Goal: Task Accomplishment & Management: Use online tool/utility

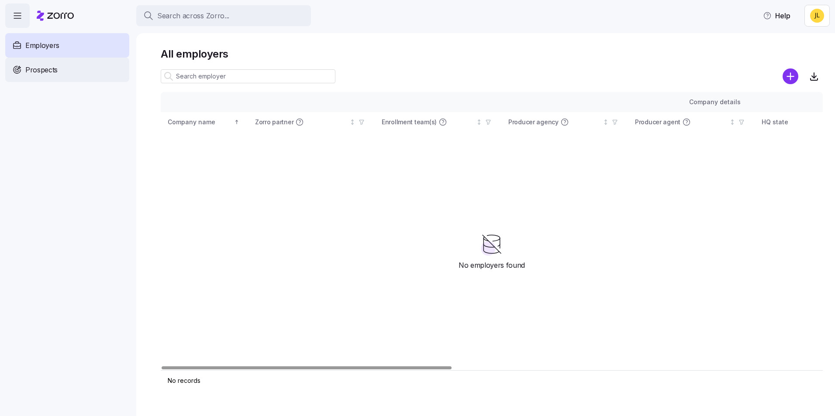
click at [61, 69] on div "Prospects" at bounding box center [67, 70] width 124 height 24
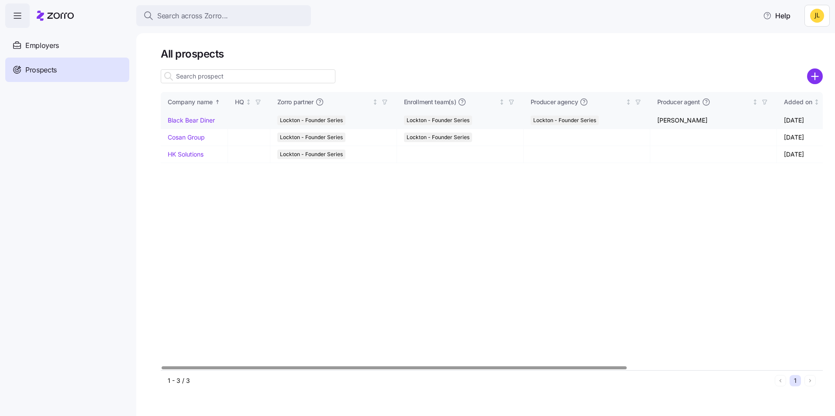
click at [201, 118] on link "Black Bear Diner" at bounding box center [191, 120] width 47 height 7
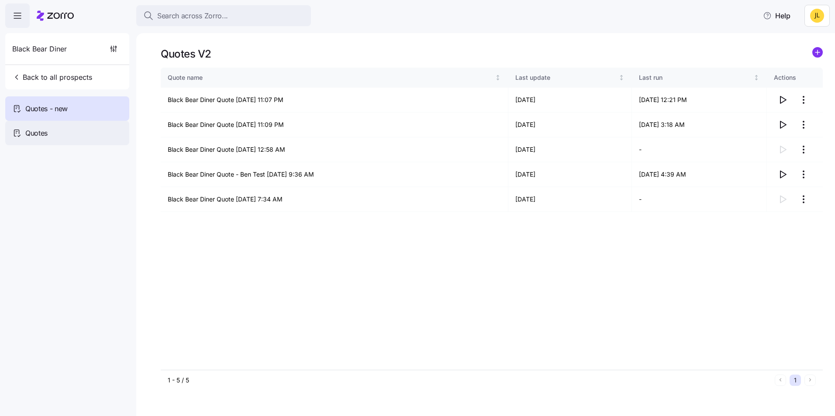
click at [75, 127] on div "Quotes" at bounding box center [67, 133] width 124 height 24
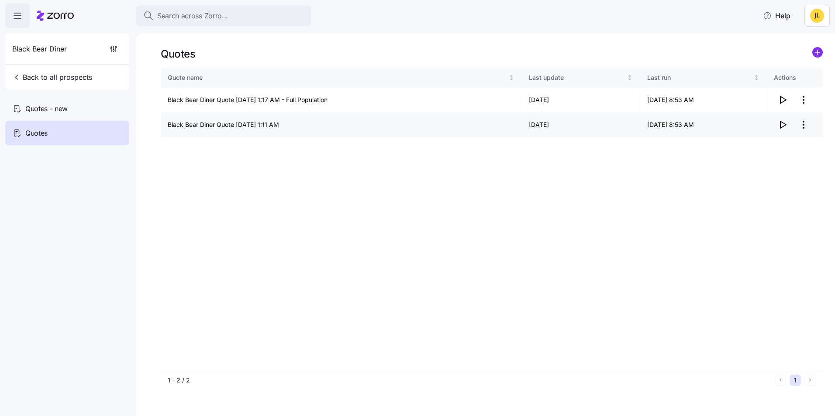
click at [782, 123] on icon "button" at bounding box center [782, 125] width 10 height 10
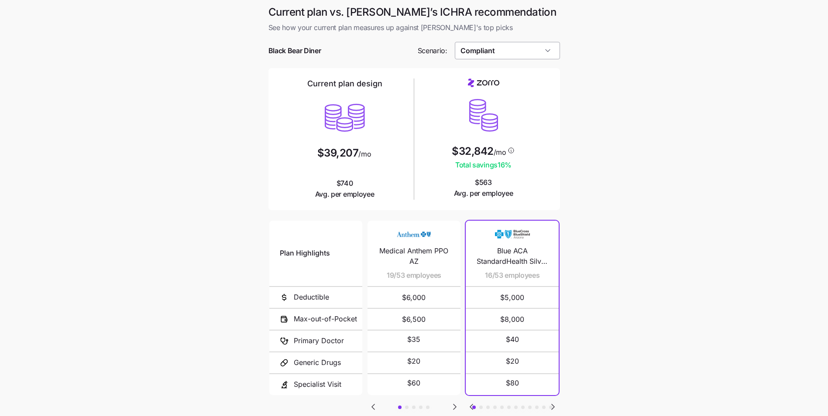
click at [520, 53] on input "Compliant" at bounding box center [507, 50] width 105 height 17
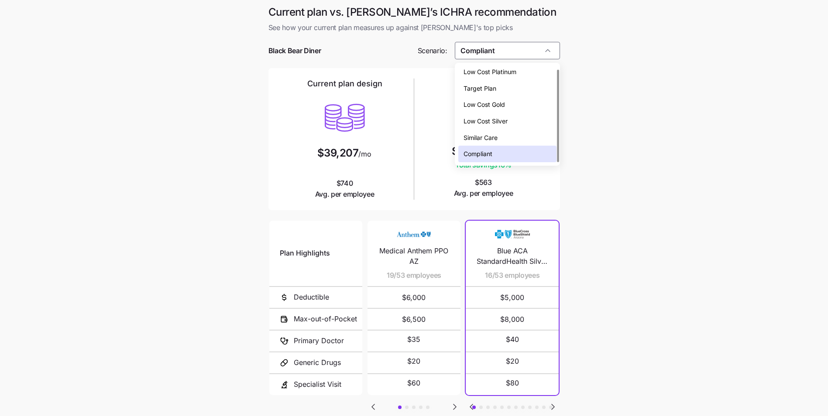
click at [650, 136] on main "Current plan vs. Zorro’s ICHRA recommendation See how your current plan measure…" at bounding box center [414, 238] width 828 height 477
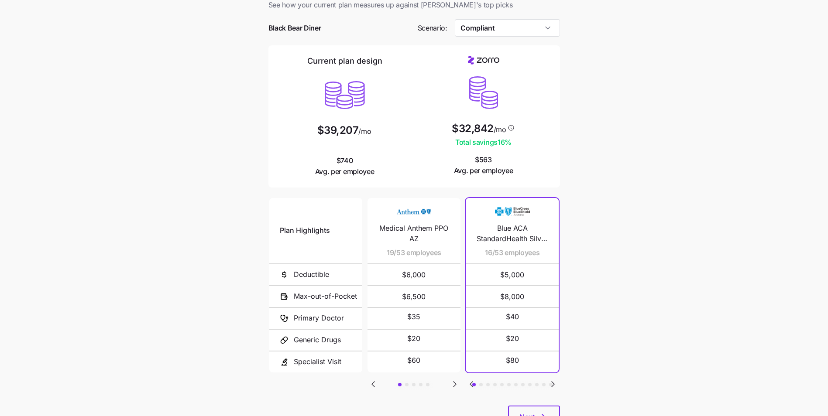
scroll to position [60, 0]
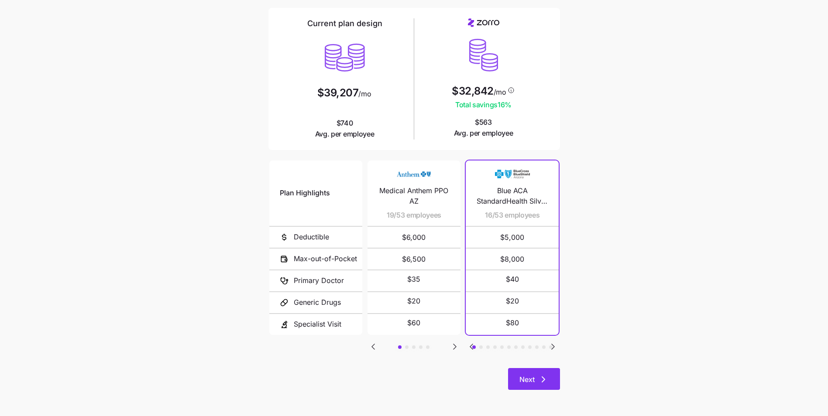
click at [546, 379] on icon "button" at bounding box center [543, 380] width 10 height 10
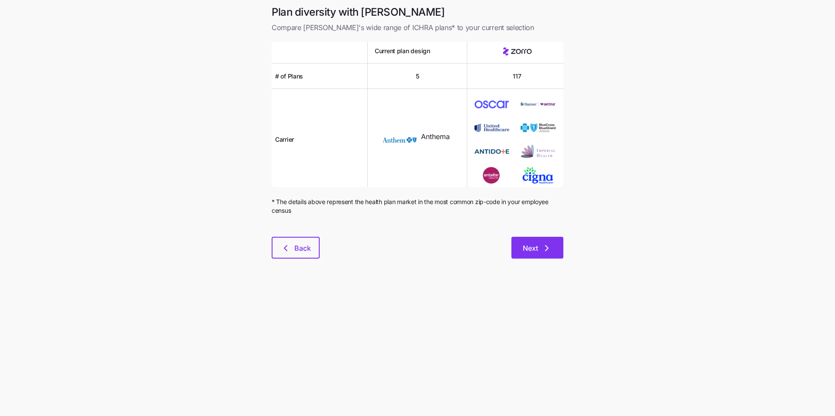
click at [552, 253] on button "Next" at bounding box center [537, 248] width 52 height 22
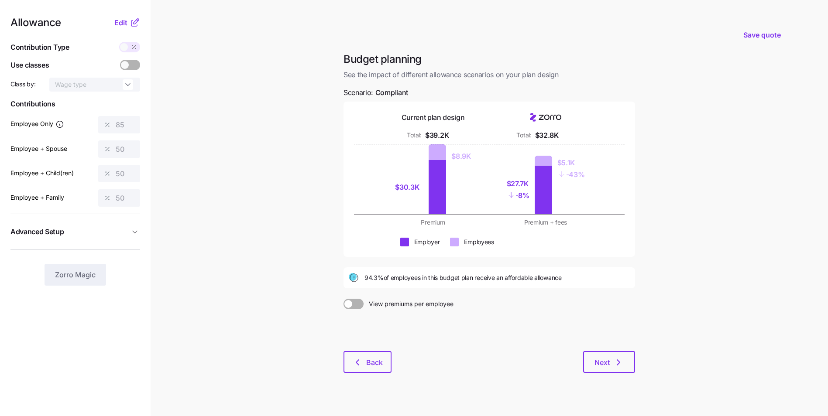
click at [703, 183] on main "Save quote Budget planning See the impact of different allowance scenarios on y…" at bounding box center [414, 214] width 828 height 429
click at [732, 239] on main "Save quote Budget planning See the impact of different allowance scenarios on y…" at bounding box center [414, 214] width 828 height 429
click at [366, 364] on span "Back" at bounding box center [367, 363] width 25 height 10
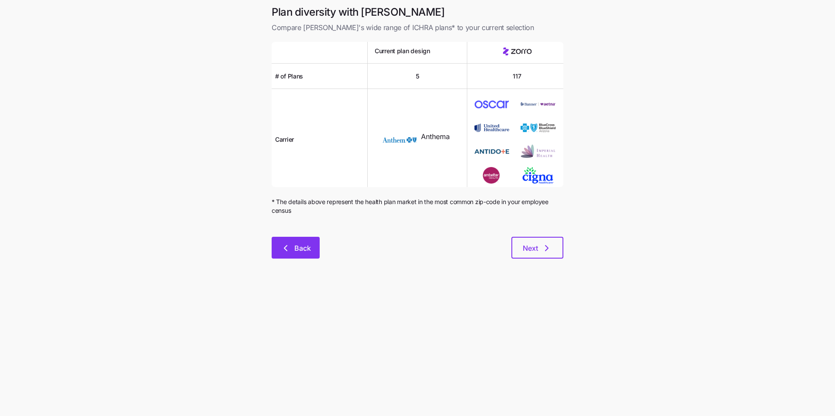
click at [303, 252] on span "Back" at bounding box center [302, 248] width 17 height 10
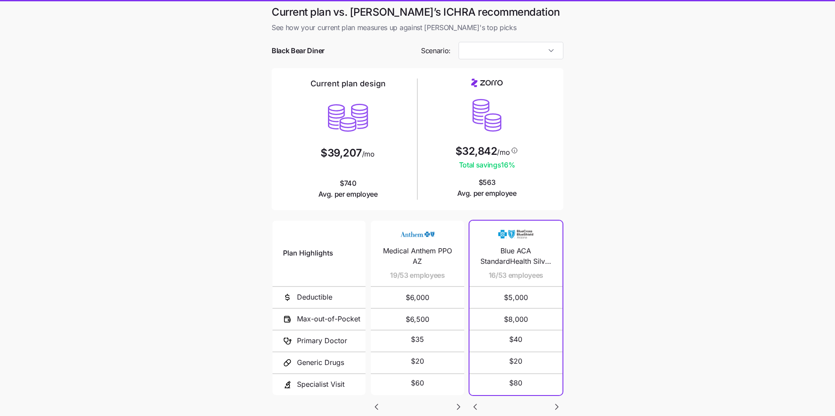
type input "Compliant"
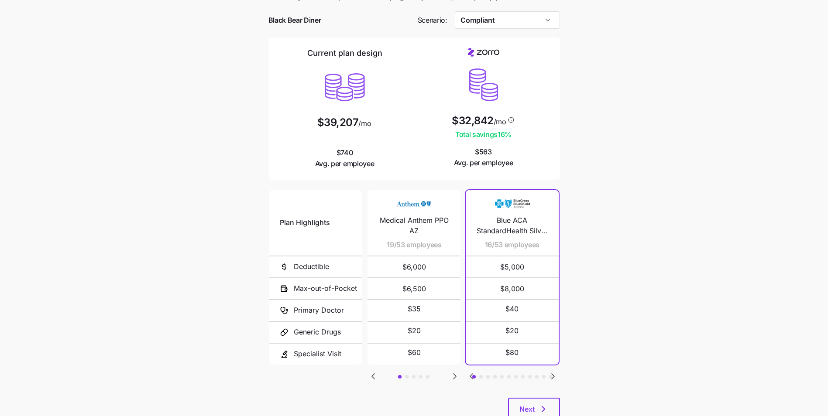
scroll to position [60, 0]
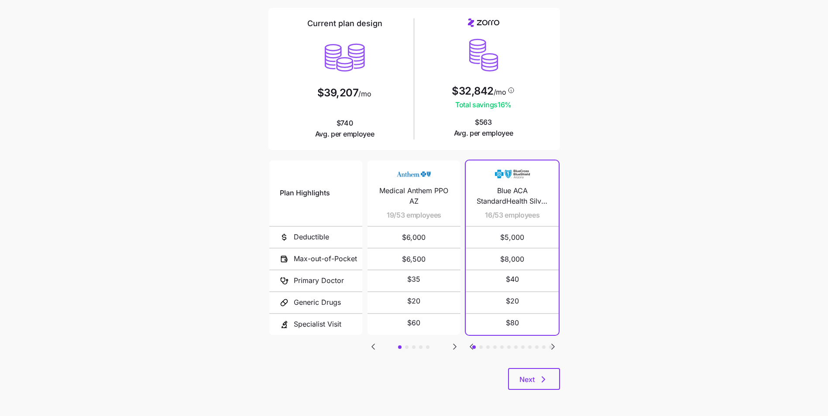
click at [373, 349] on icon "Go to previous slide" at bounding box center [373, 347] width 10 height 10
click at [553, 346] on icon "Go to next slide" at bounding box center [553, 346] width 3 height 5
click at [554, 346] on icon "Go to next slide" at bounding box center [553, 346] width 3 height 5
click at [450, 344] on icon "Go to next slide" at bounding box center [455, 347] width 10 height 10
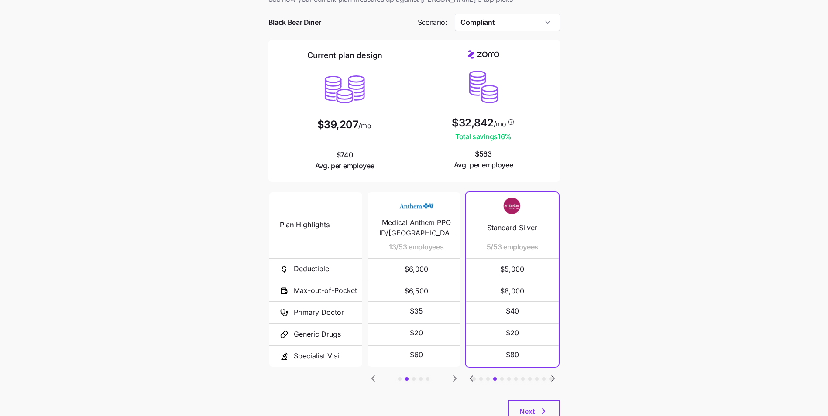
scroll to position [44, 0]
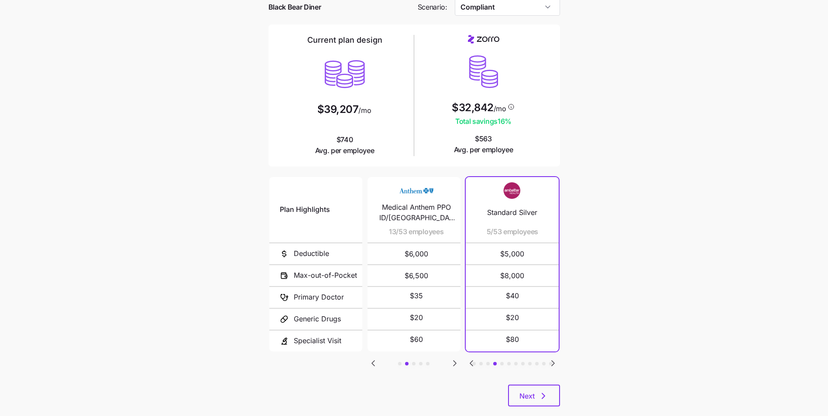
click at [454, 364] on icon "Go to next slide" at bounding box center [455, 363] width 10 height 10
click at [450, 365] on icon "Go to next slide" at bounding box center [455, 363] width 10 height 10
click at [385, 364] on div "Plan Highlights Deductible Max-out-of-Pocket Primary Doctor Generic Drugs Speci…" at bounding box center [414, 280] width 292 height 210
click at [378, 365] on icon "Go to previous slide" at bounding box center [373, 363] width 10 height 10
click at [370, 365] on icon "Go to previous slide" at bounding box center [373, 363] width 10 height 10
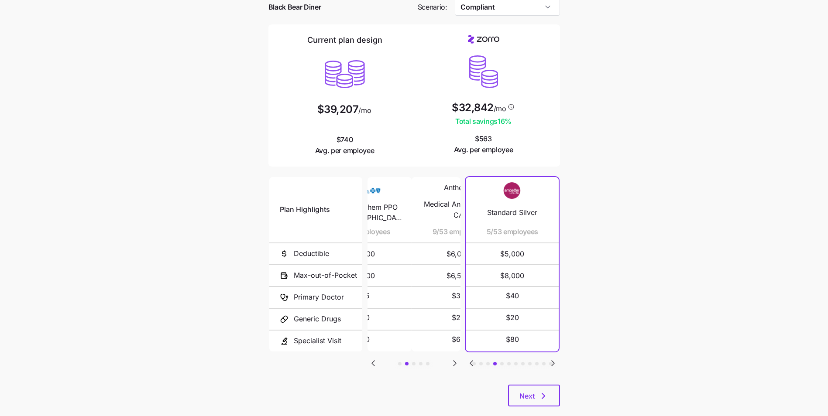
click at [370, 365] on icon "Go to previous slide" at bounding box center [373, 363] width 10 height 10
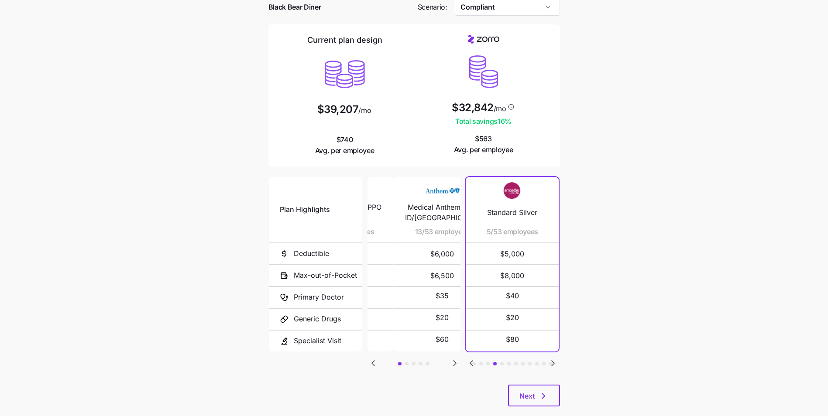
click at [369, 365] on icon "Go to previous slide" at bounding box center [373, 363] width 10 height 10
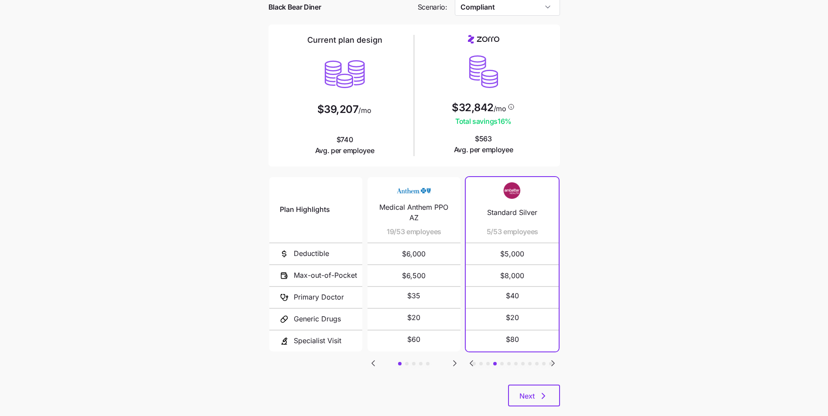
click at [471, 363] on icon "Go to previous slide" at bounding box center [471, 363] width 3 height 5
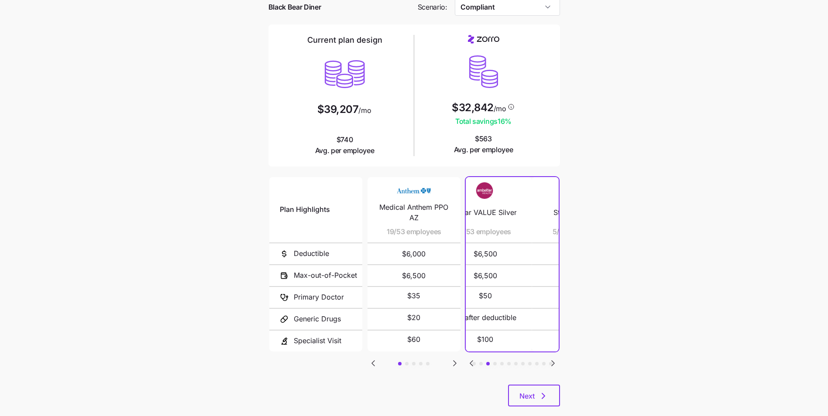
click at [471, 363] on icon "Go to previous slide" at bounding box center [471, 363] width 3 height 5
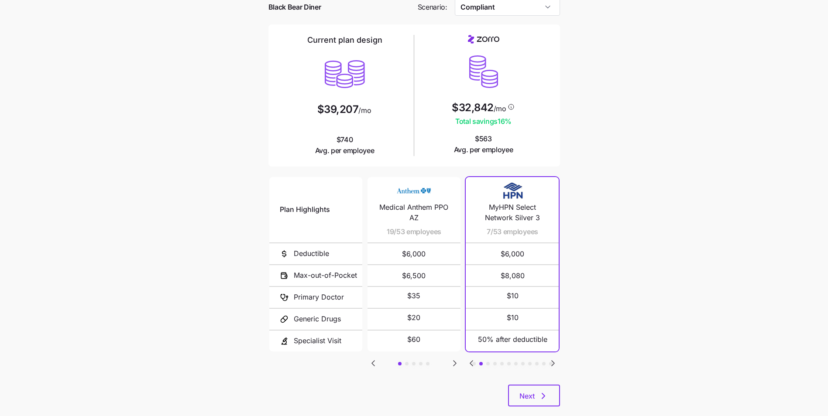
click at [551, 365] on icon "Go to next slide" at bounding box center [553, 363] width 10 height 10
click at [553, 364] on icon "Go to next slide" at bounding box center [553, 363] width 3 height 5
click at [557, 361] on icon "Go to next slide" at bounding box center [553, 363] width 10 height 10
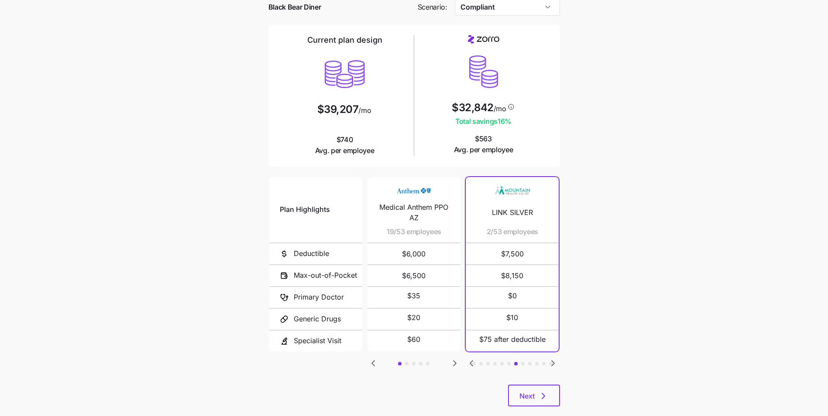
click at [453, 362] on icon "Go to next slide" at bounding box center [455, 363] width 10 height 10
click at [551, 365] on icon "Go to next slide" at bounding box center [553, 363] width 10 height 10
click at [553, 364] on icon "Go to next slide" at bounding box center [553, 363] width 3 height 5
click at [542, 399] on icon "button" at bounding box center [543, 396] width 10 height 10
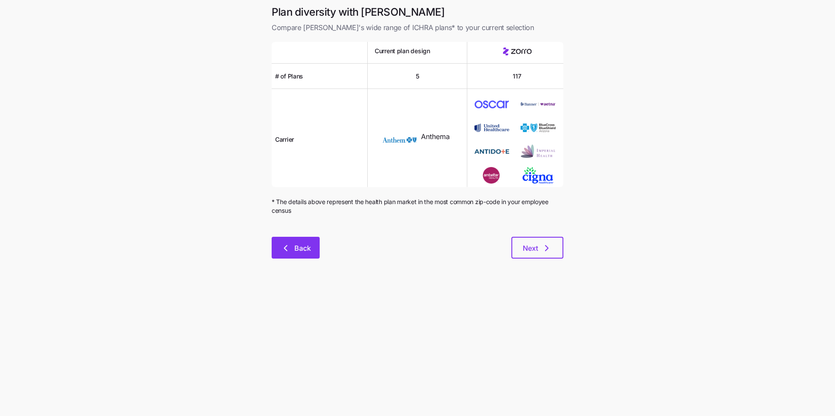
click at [313, 247] on button "Back" at bounding box center [296, 248] width 48 height 22
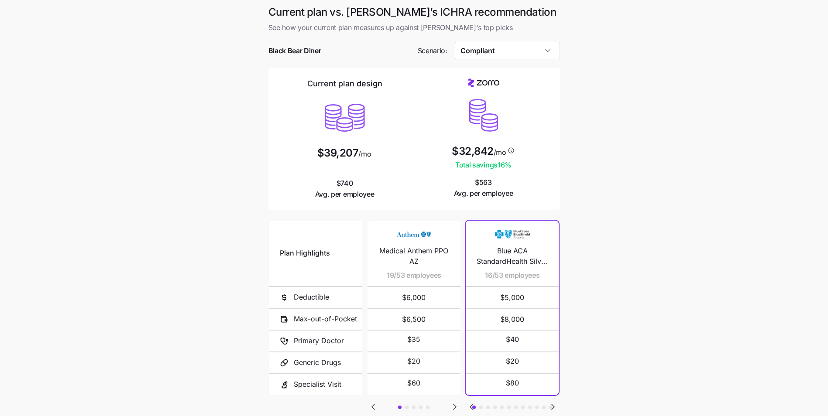
scroll to position [44, 0]
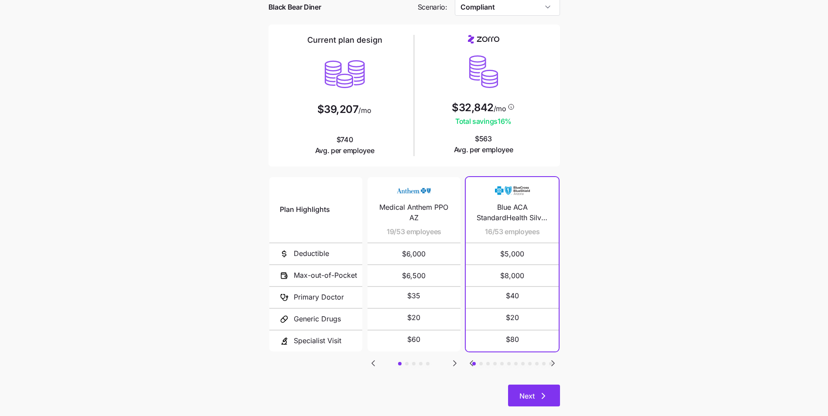
click at [544, 390] on button "Next" at bounding box center [534, 396] width 52 height 22
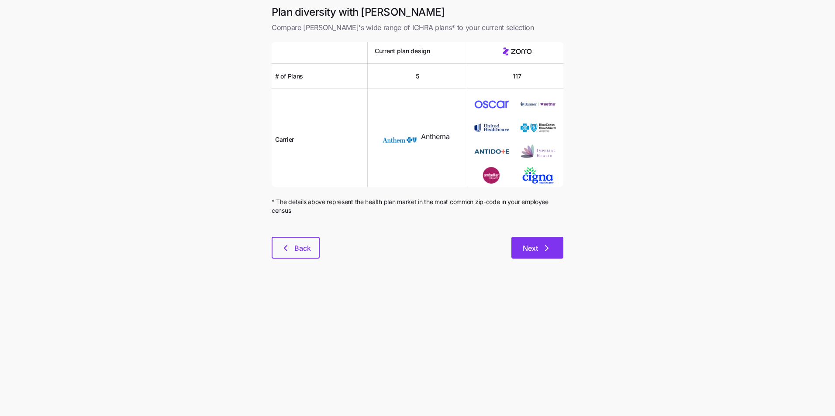
click at [550, 249] on icon "button" at bounding box center [546, 248] width 10 height 10
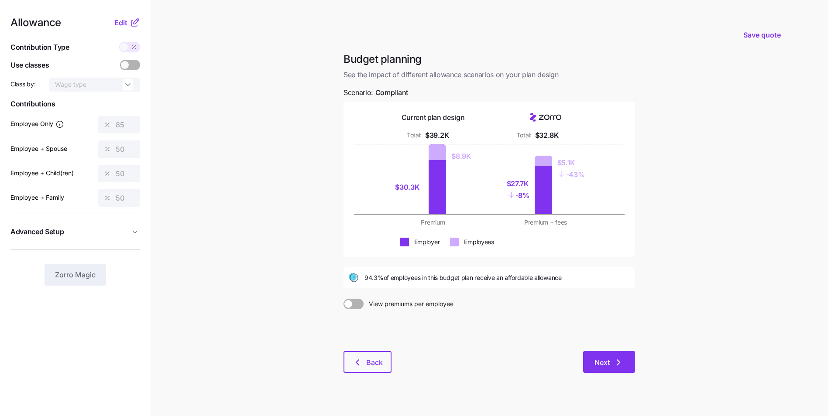
click at [617, 372] on button "Next" at bounding box center [609, 362] width 52 height 22
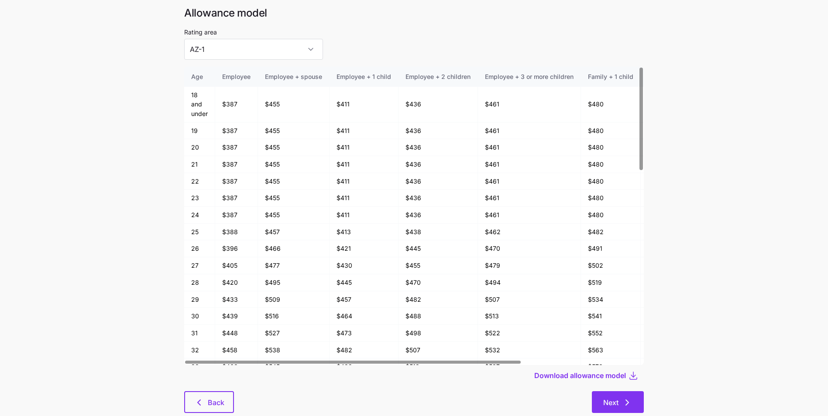
scroll to position [47, 0]
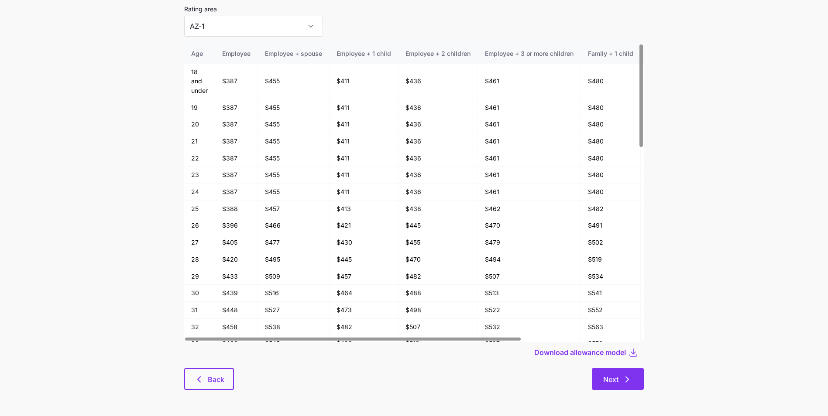
click at [619, 378] on span "Next" at bounding box center [617, 380] width 29 height 10
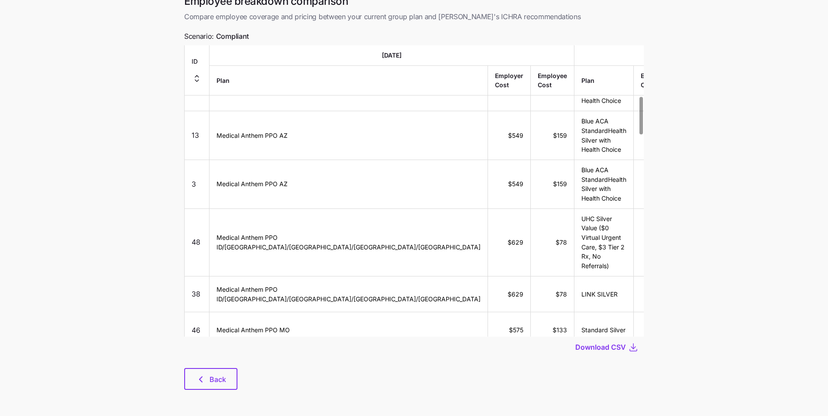
scroll to position [480, 0]
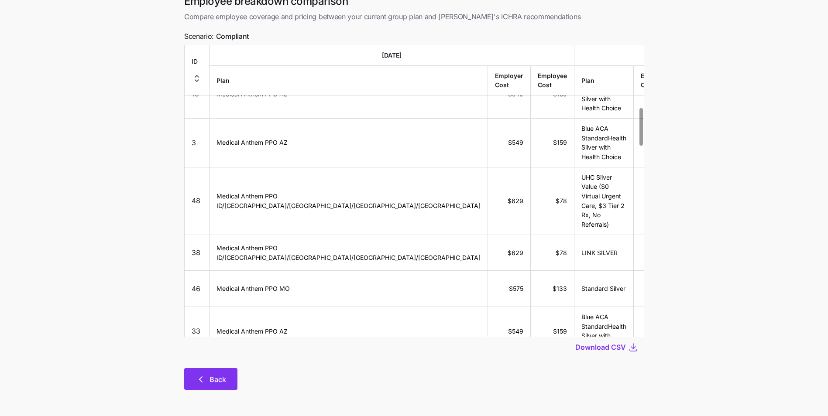
click at [222, 371] on button "Back" at bounding box center [210, 379] width 53 height 22
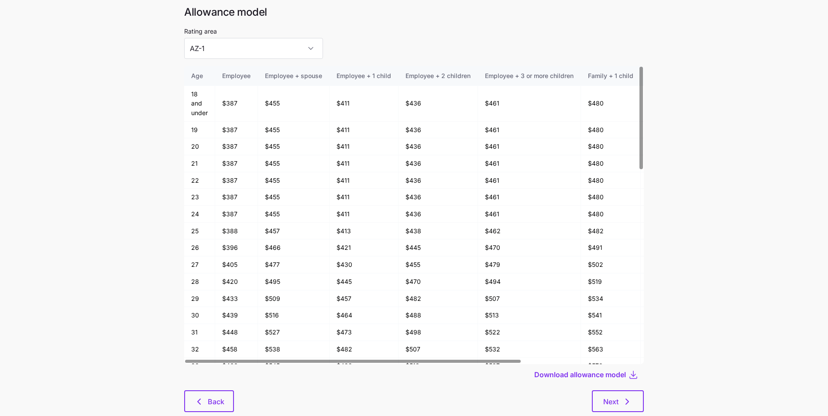
scroll to position [47, 0]
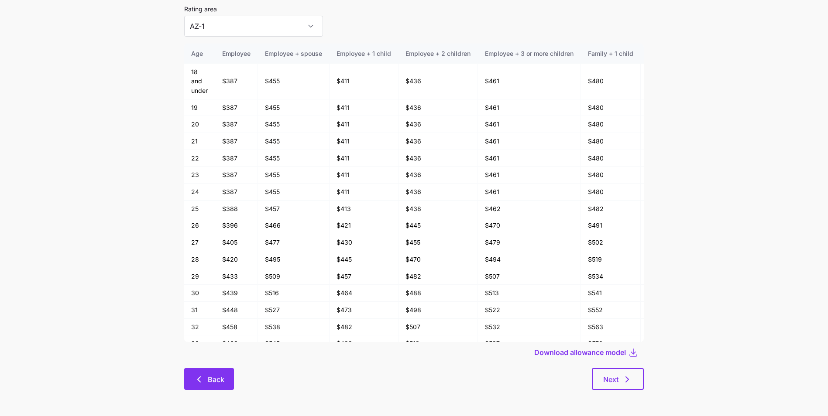
click at [218, 382] on span "Back" at bounding box center [216, 380] width 17 height 10
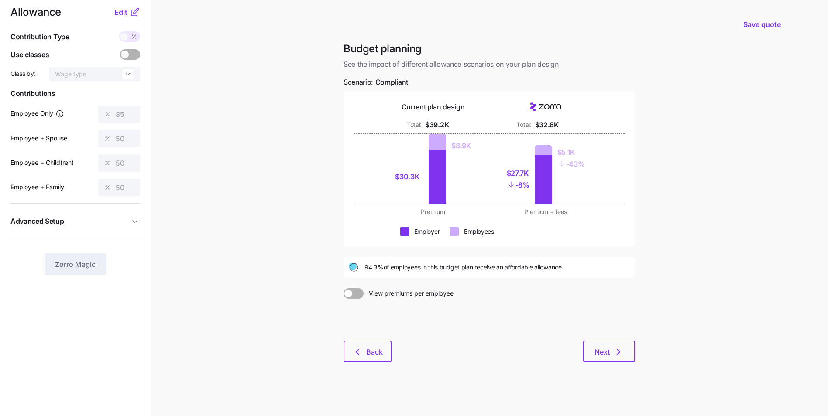
scroll to position [13, 0]
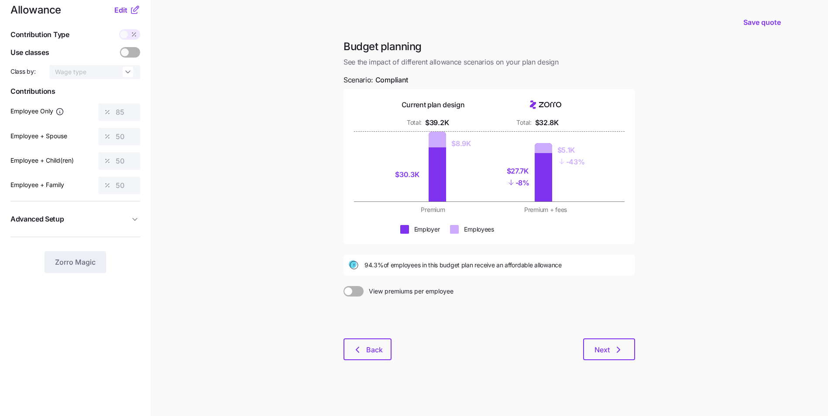
click at [365, 362] on div "Budget planning See the impact of different allowance scenarios on your plan de…" at bounding box center [490, 205] width 306 height 331
click at [368, 353] on span "Back" at bounding box center [374, 350] width 17 height 10
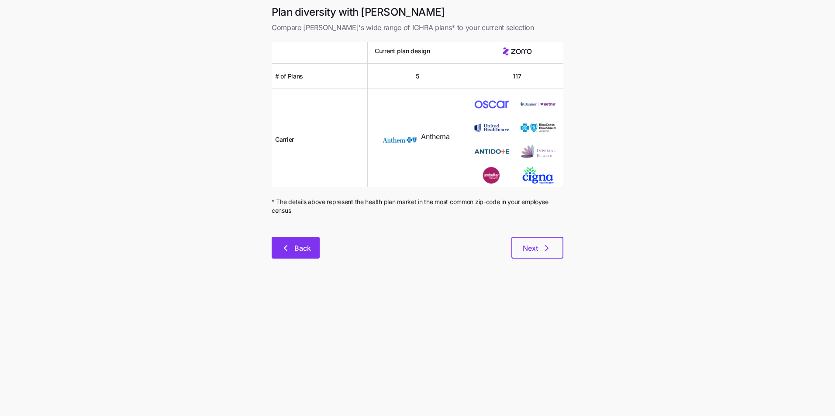
click at [303, 255] on button "Back" at bounding box center [296, 248] width 48 height 22
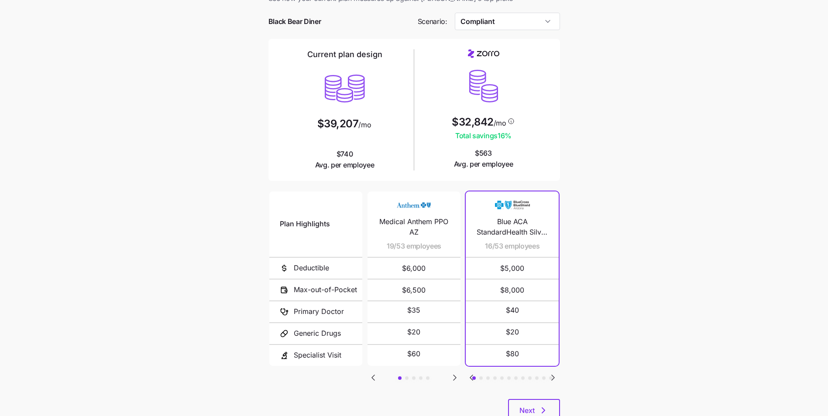
scroll to position [44, 0]
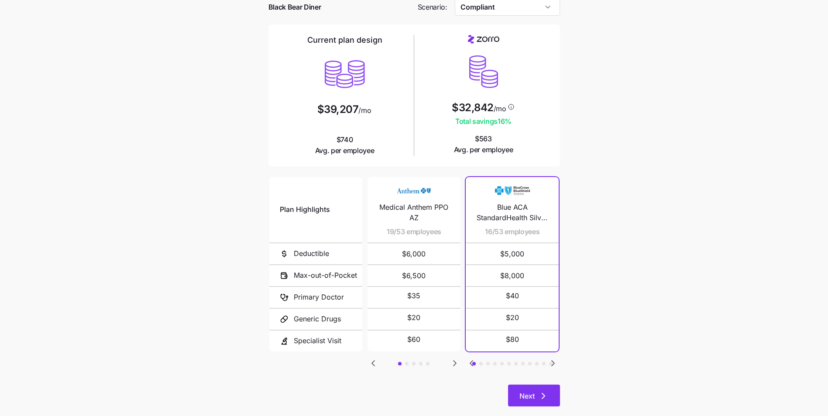
click at [547, 387] on button "Next" at bounding box center [534, 396] width 52 height 22
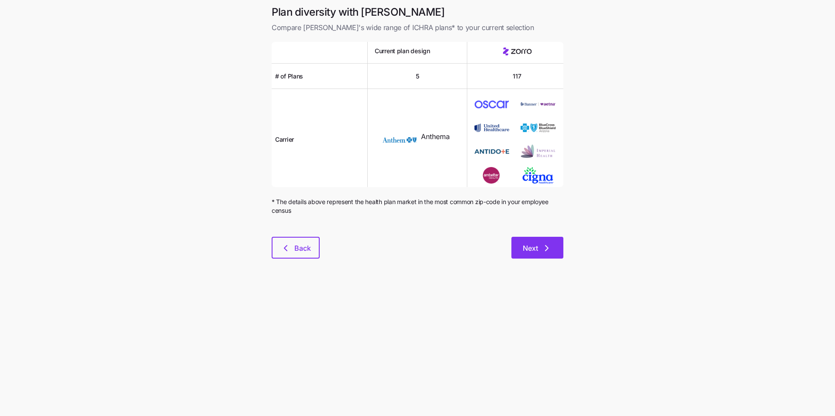
click at [531, 238] on button "Next" at bounding box center [537, 248] width 52 height 22
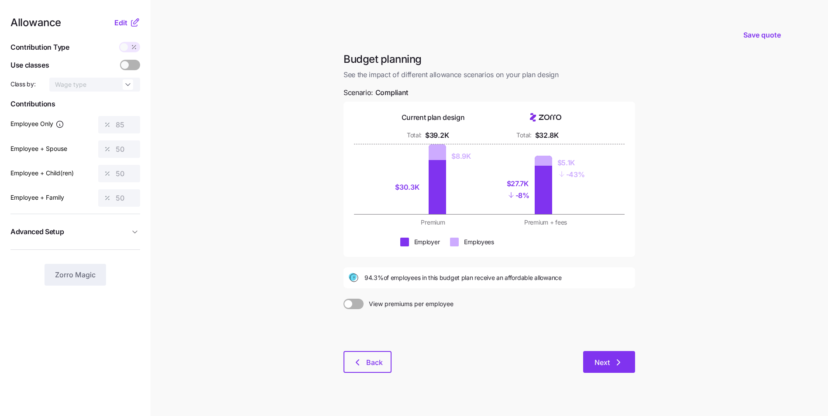
drag, startPoint x: 607, startPoint y: 344, endPoint x: 612, endPoint y: 359, distance: 15.1
click at [608, 347] on div at bounding box center [490, 330] width 292 height 42
click at [613, 360] on span "Next" at bounding box center [609, 363] width 29 height 10
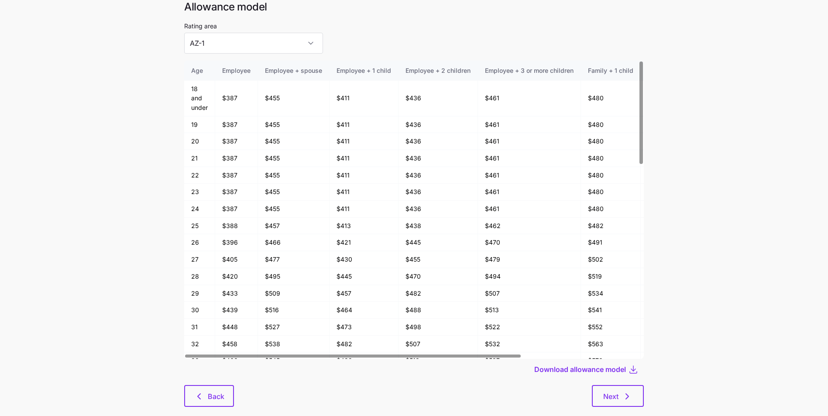
scroll to position [44, 0]
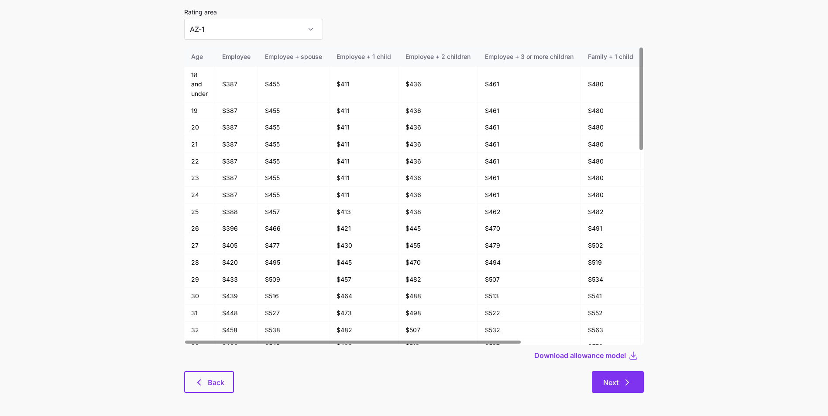
click at [633, 384] on button "Next" at bounding box center [618, 382] width 52 height 22
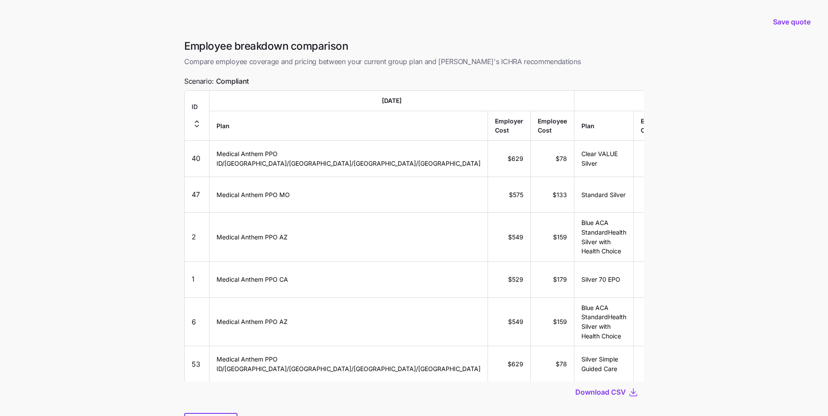
scroll to position [44, 0]
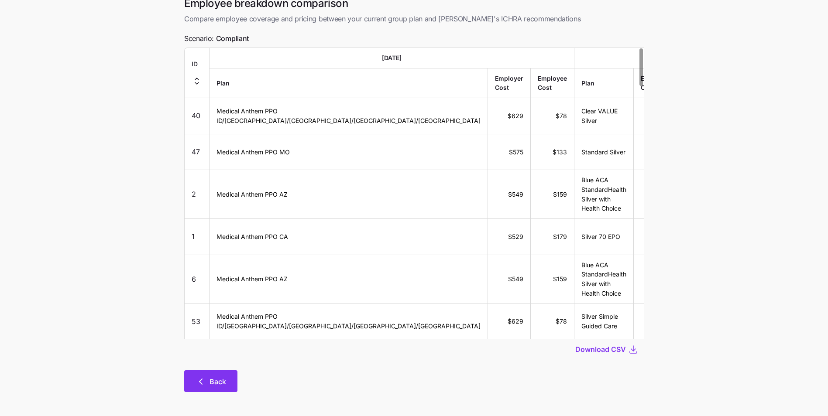
click at [212, 376] on button "Back" at bounding box center [210, 382] width 53 height 22
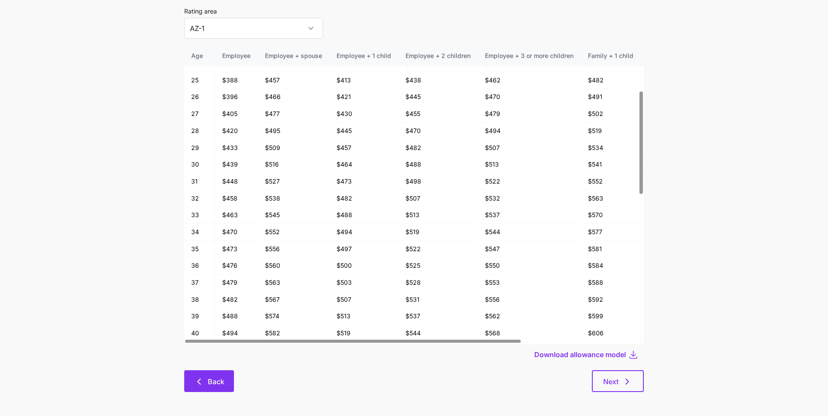
scroll to position [47, 0]
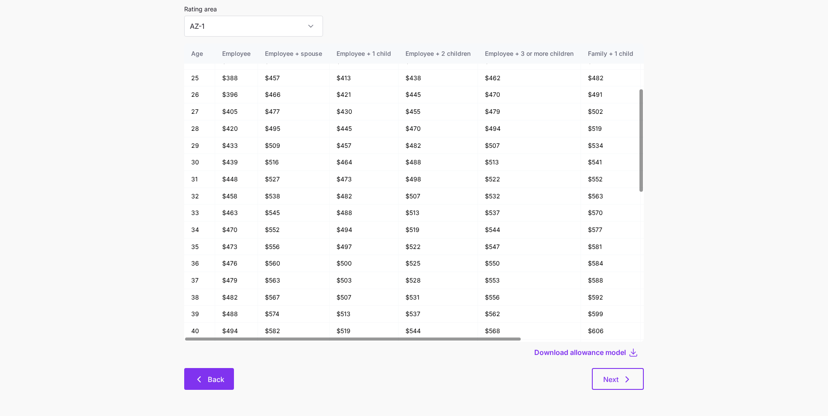
click at [220, 379] on span "Back" at bounding box center [216, 380] width 17 height 10
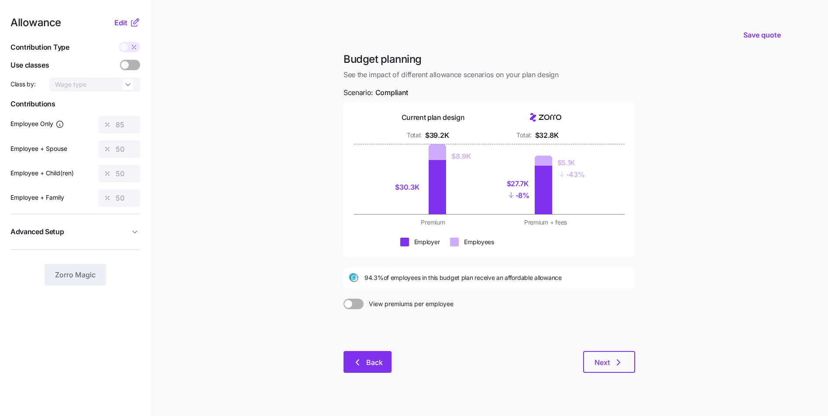
click at [386, 354] on button "Back" at bounding box center [368, 362] width 48 height 22
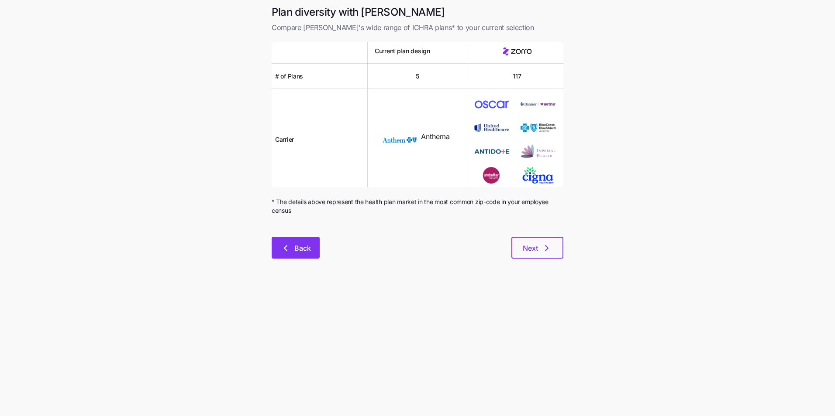
click at [300, 255] on button "Back" at bounding box center [296, 248] width 48 height 22
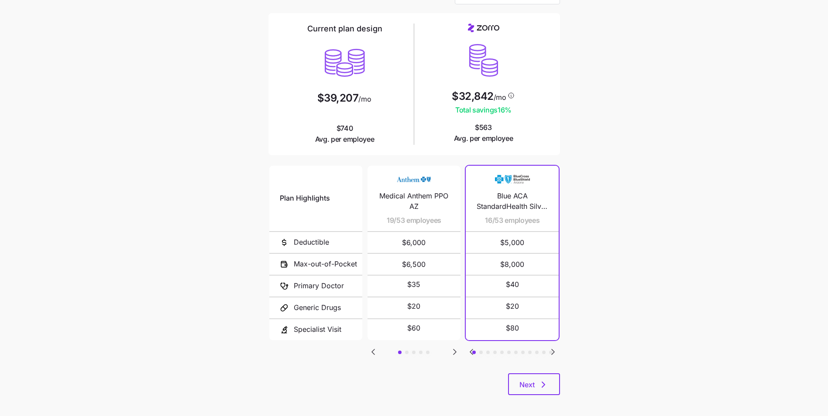
scroll to position [60, 0]
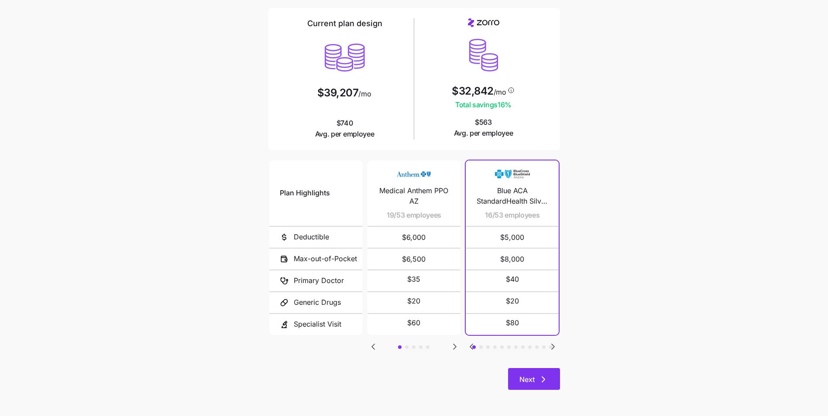
click at [540, 382] on icon "button" at bounding box center [543, 380] width 10 height 10
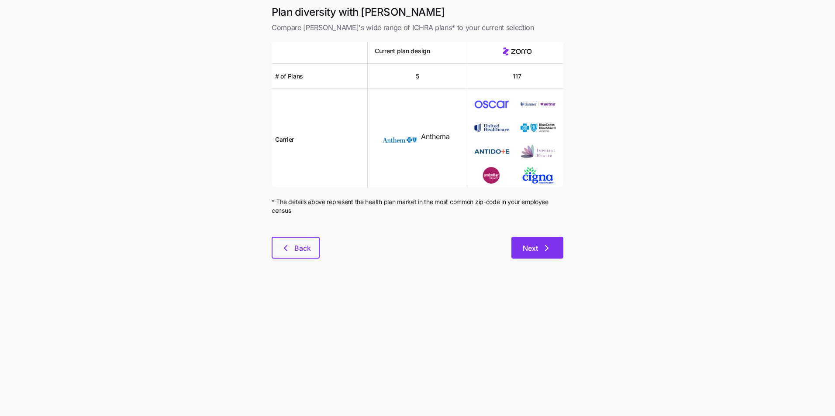
click at [530, 253] on span "Next" at bounding box center [530, 248] width 15 height 10
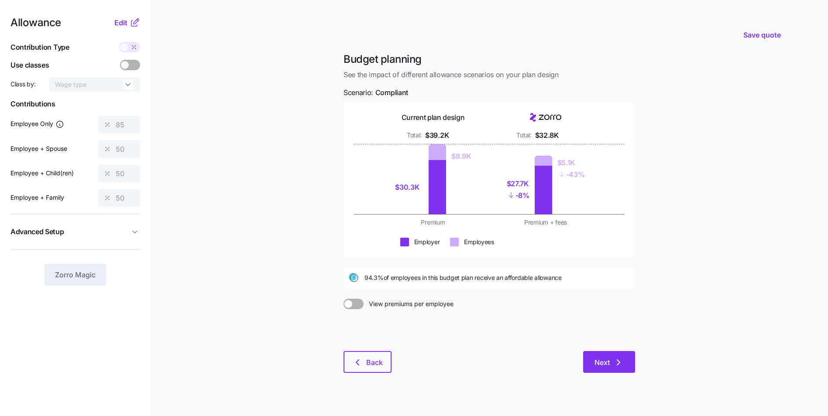
click at [612, 367] on span "Next" at bounding box center [609, 363] width 29 height 10
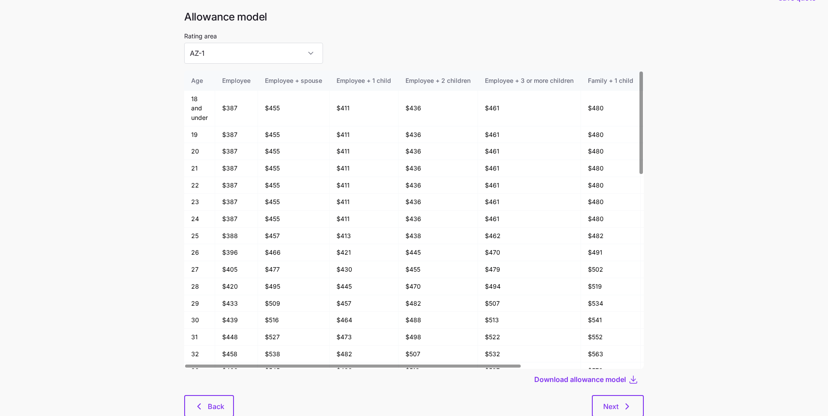
scroll to position [47, 0]
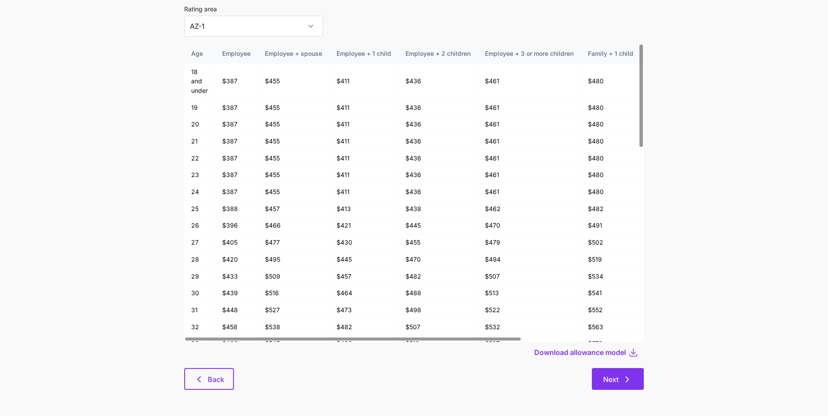
click at [621, 376] on span "Next" at bounding box center [617, 380] width 29 height 10
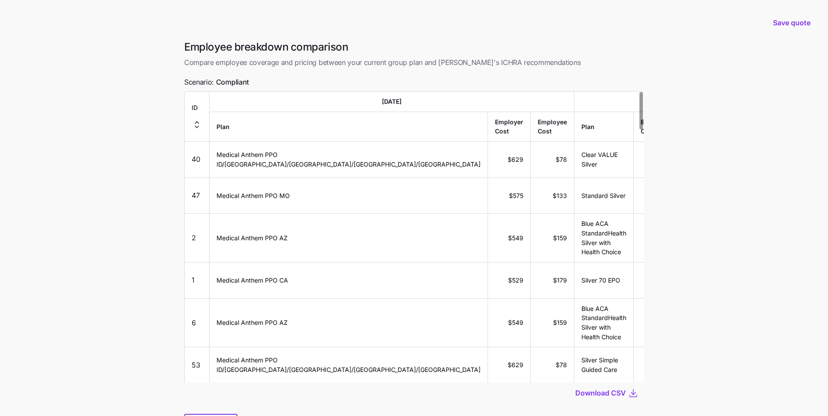
click at [729, 79] on main "Save quote Employee breakdown comparison Compare employee coverage and pricing …" at bounding box center [414, 231] width 828 height 462
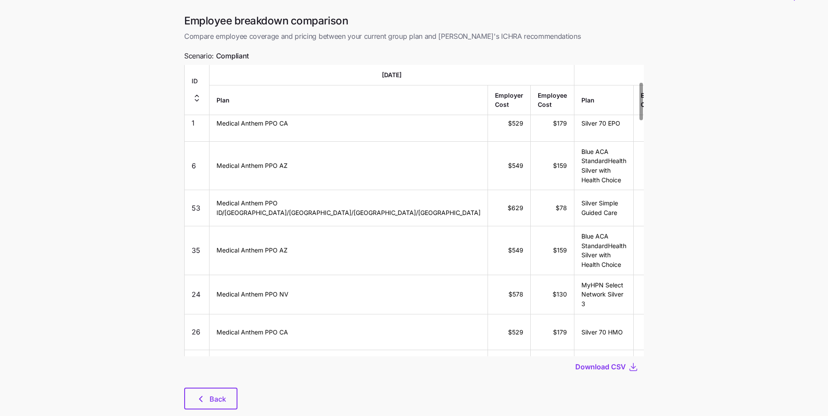
scroll to position [46, 0]
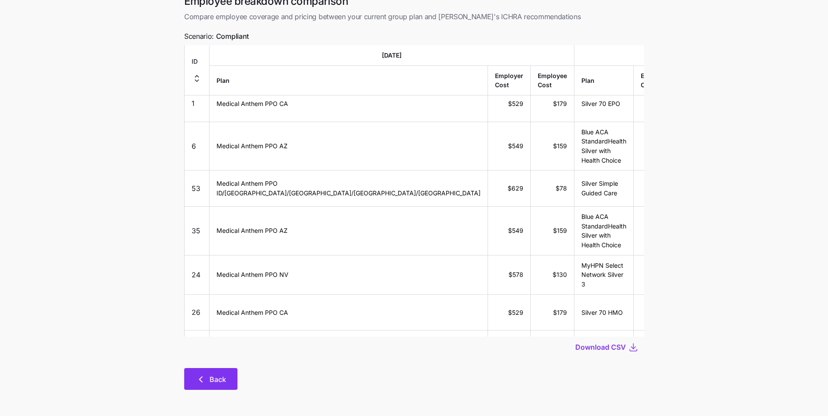
click at [224, 377] on span "Back" at bounding box center [218, 380] width 17 height 10
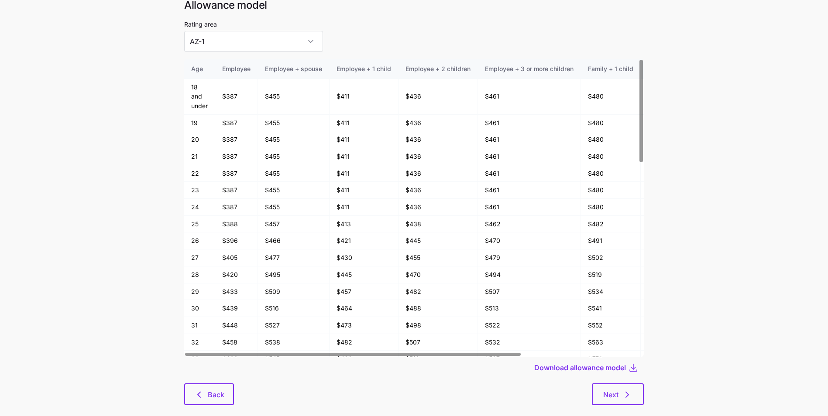
scroll to position [44, 0]
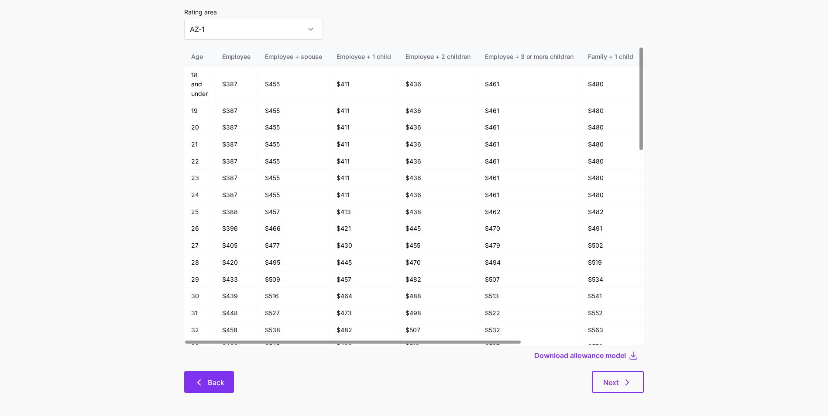
click at [206, 375] on button "Back" at bounding box center [209, 382] width 50 height 22
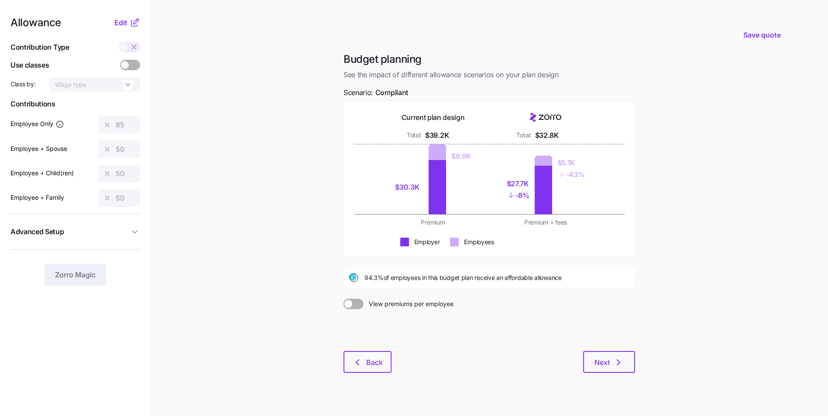
click at [740, 203] on main "Save quote Budget planning See the impact of different allowance scenarios on y…" at bounding box center [414, 214] width 828 height 429
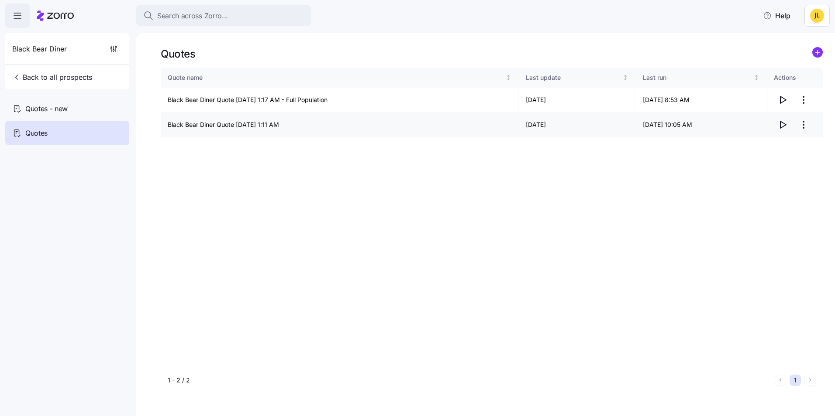
click at [784, 124] on icon "button" at bounding box center [783, 124] width 6 height 7
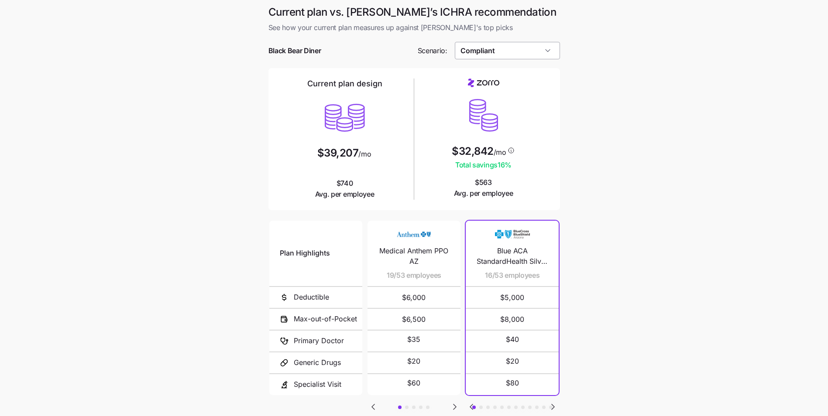
click at [518, 51] on input "Compliant" at bounding box center [507, 50] width 105 height 17
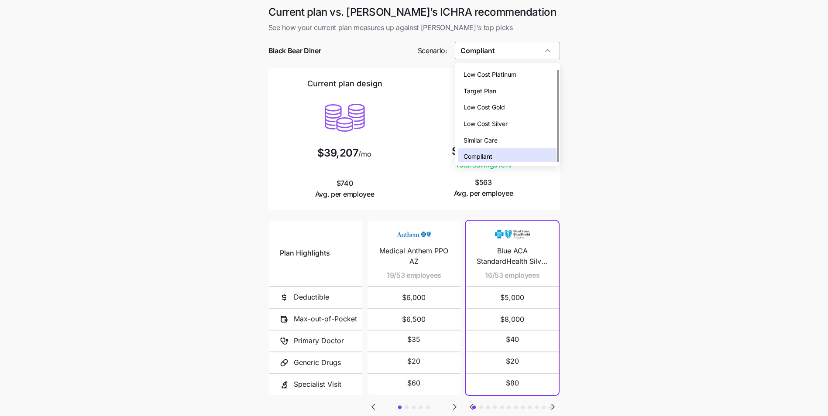
scroll to position [3, 0]
click at [503, 122] on span "Low Cost Silver" at bounding box center [486, 122] width 44 height 10
type input "Low Cost Silver"
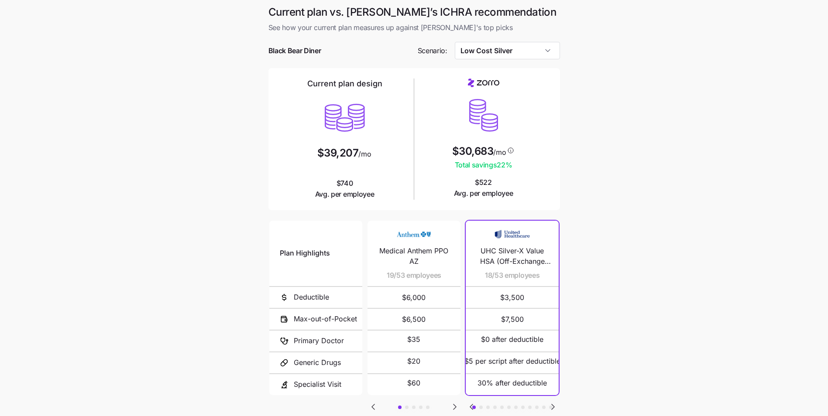
click at [613, 151] on main "Current plan vs. [PERSON_NAME]’s ICHRA recommendation See how your current plan…" at bounding box center [414, 238] width 828 height 477
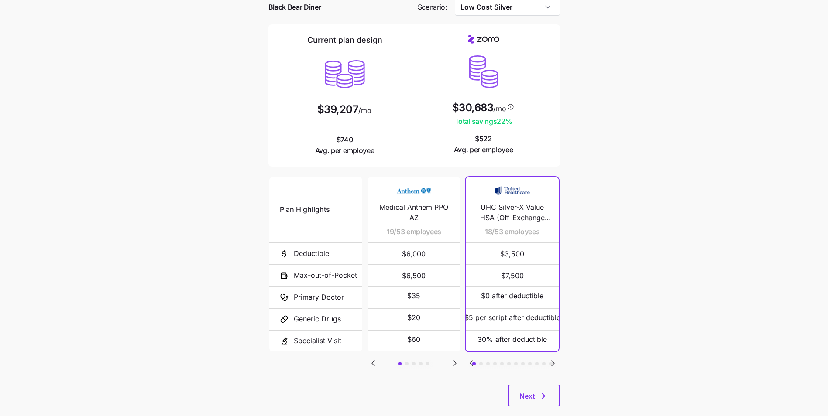
scroll to position [60, 0]
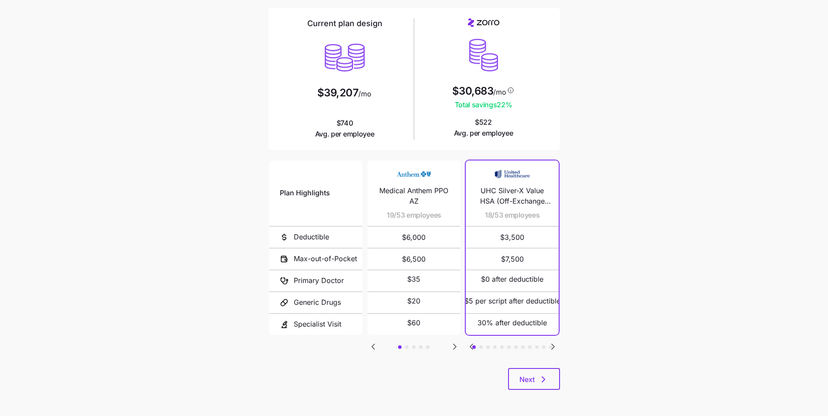
click at [550, 348] on icon "Go to next slide" at bounding box center [553, 347] width 10 height 10
click at [548, 347] on icon "Go to next slide" at bounding box center [553, 347] width 10 height 10
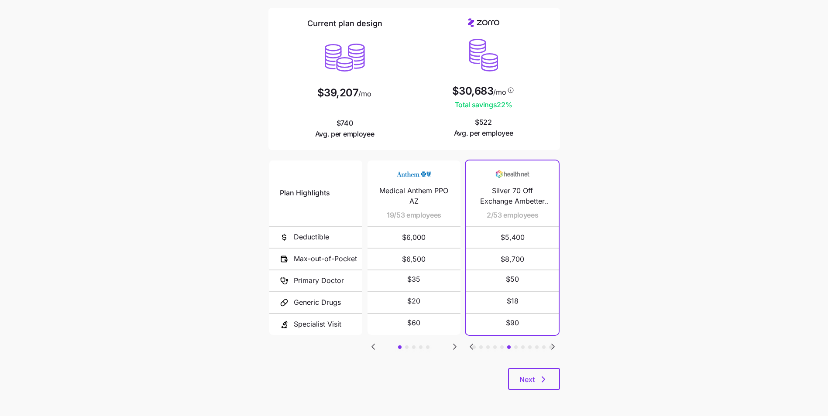
click at [547, 345] on div "Plan Highlights Deductible Max-out-of-Pocket Primary Doctor Generic Drugs Speci…" at bounding box center [414, 264] width 292 height 210
click at [550, 345] on icon "Go to next slide" at bounding box center [553, 347] width 10 height 10
click at [473, 342] on icon "Go to previous slide" at bounding box center [471, 347] width 10 height 10
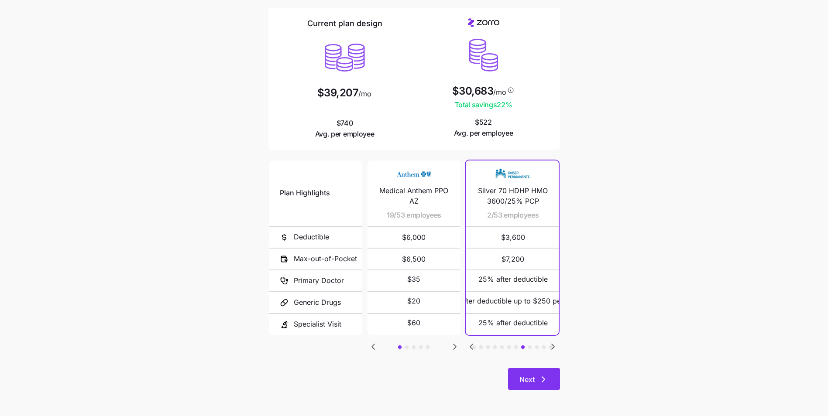
click at [541, 375] on icon "button" at bounding box center [543, 380] width 10 height 10
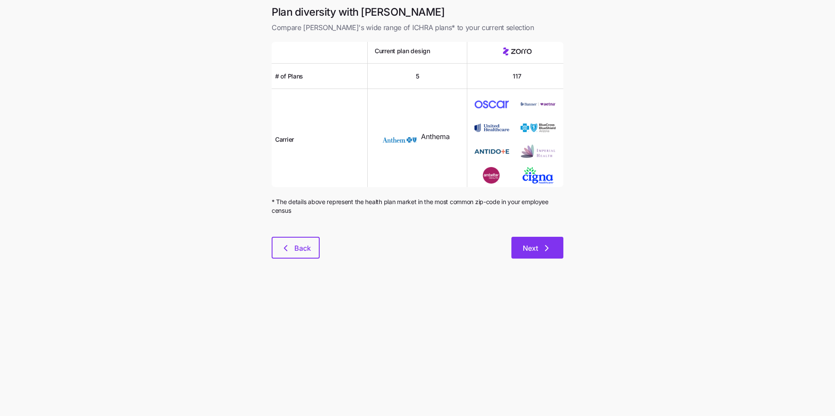
click at [544, 246] on icon "button" at bounding box center [546, 248] width 10 height 10
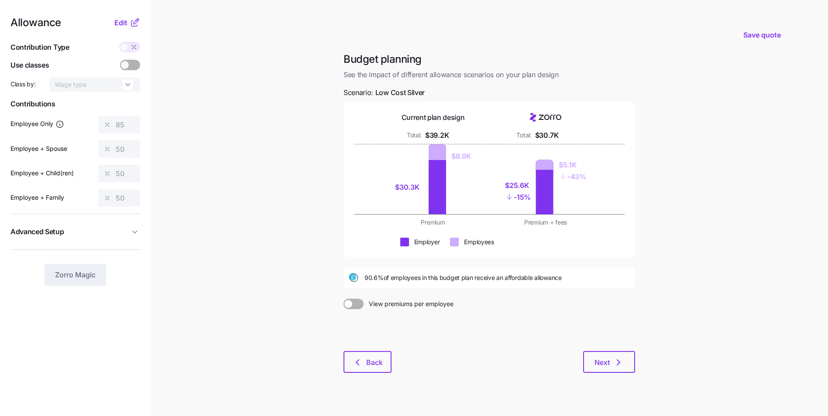
click at [133, 27] on icon at bounding box center [135, 22] width 10 height 10
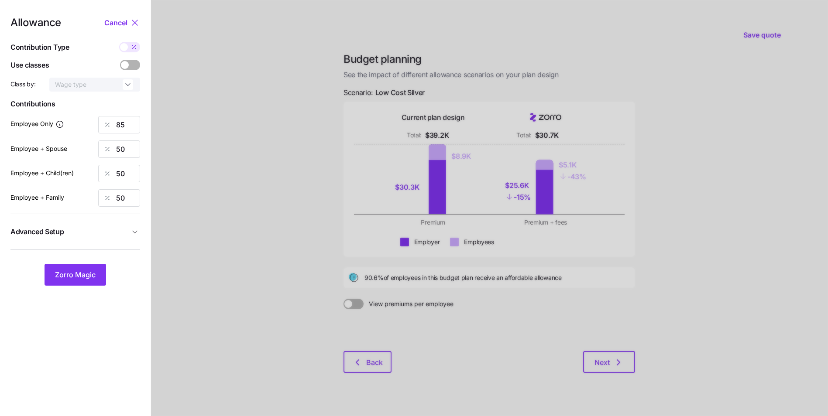
click at [107, 230] on span "Advanced Setup" at bounding box center [69, 232] width 119 height 11
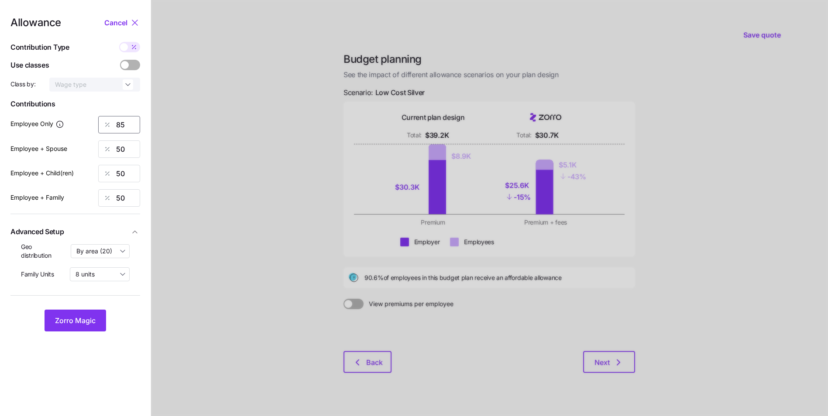
click at [121, 123] on input "85" at bounding box center [119, 124] width 42 height 17
click at [126, 123] on input "85" at bounding box center [119, 124] width 42 height 17
type input "8"
type input "90"
click at [68, 310] on button "Zorro Magic" at bounding box center [76, 321] width 62 height 22
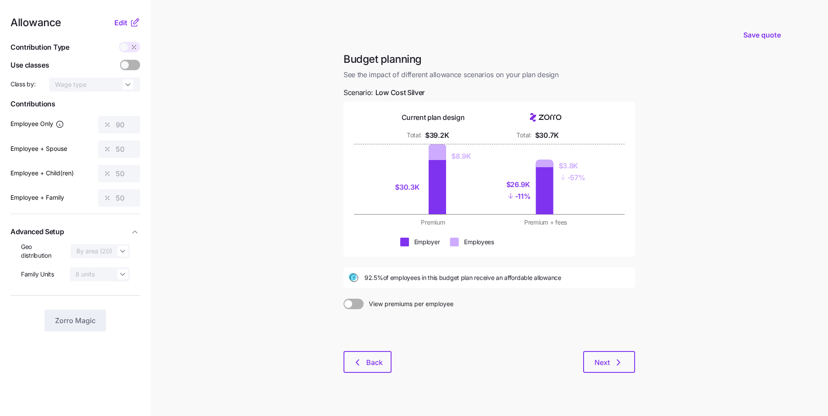
click at [699, 102] on main "Save quote Budget planning See the impact of different allowance scenarios on y…" at bounding box center [414, 214] width 828 height 429
